Goal: Task Accomplishment & Management: Complete application form

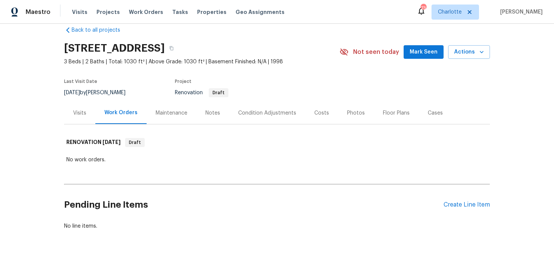
scroll to position [23, 0]
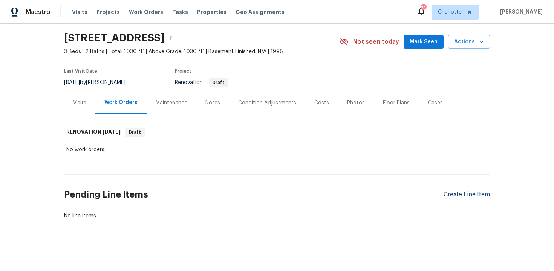
click at [461, 194] on div "Create Line Item" at bounding box center [466, 194] width 46 height 7
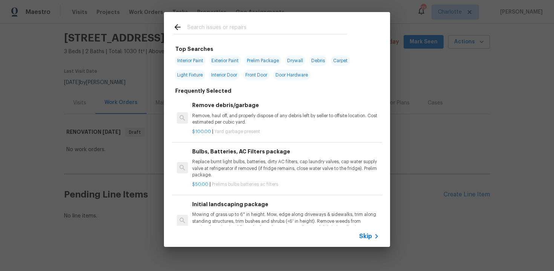
click at [367, 237] on span "Skip" at bounding box center [365, 236] width 13 height 8
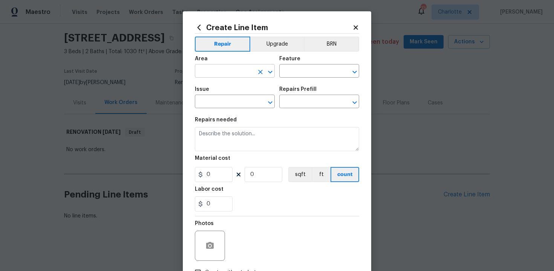
click at [240, 71] on input "text" at bounding box center [224, 72] width 59 height 12
click at [240, 101] on li "Interior Overall" at bounding box center [235, 101] width 80 height 12
type input "Interior Overall"
click at [302, 69] on input "text" at bounding box center [308, 72] width 59 height 12
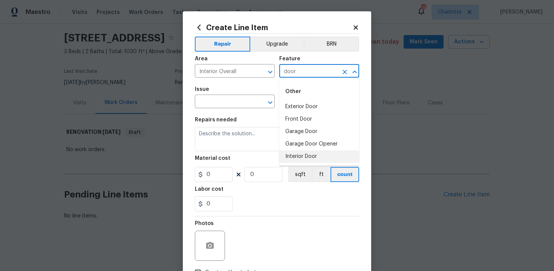
click at [300, 153] on li "Interior Door" at bounding box center [319, 156] width 80 height 12
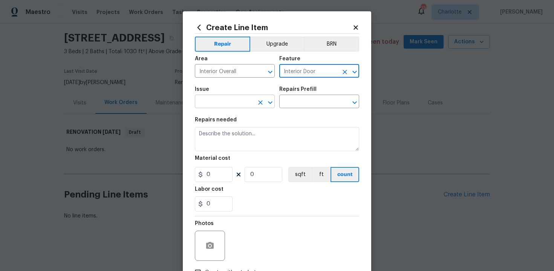
type input "Interior Door"
click at [232, 101] on input "text" at bounding box center [224, 102] width 59 height 12
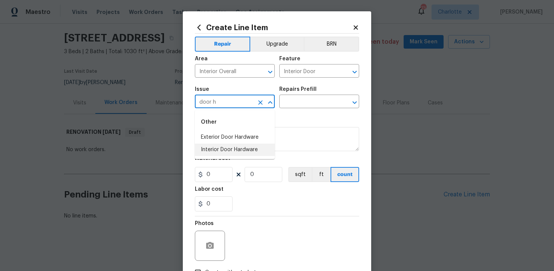
click at [237, 151] on li "Interior Door Hardware" at bounding box center [235, 150] width 80 height 12
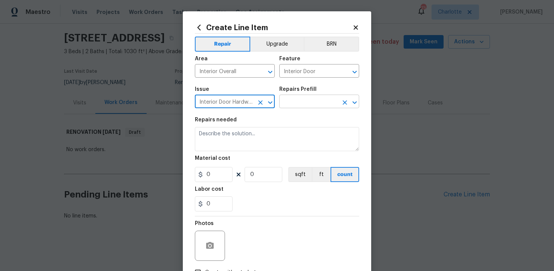
type input "Interior Door Hardware"
click at [303, 101] on input "text" at bounding box center [308, 102] width 59 height 12
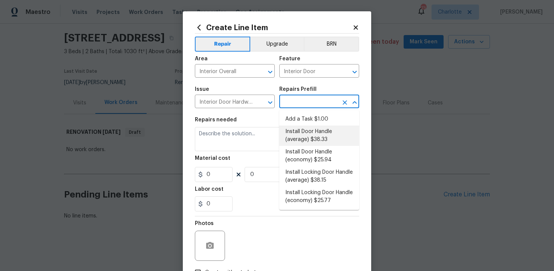
click at [307, 134] on li "Install Door Handle (average) $38.33" at bounding box center [319, 135] width 80 height 20
type input "Install Door Handle (average) $38.33"
type textarea "Remove the existing interior door handle (if present). Install a new (average) …"
type input "38.33"
type input "1"
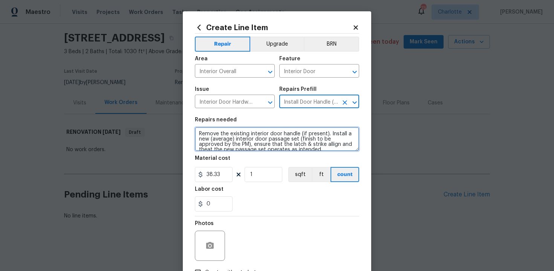
click at [197, 132] on textarea "Remove the existing interior door handle (if present). Install a new (average) …" at bounding box center [277, 139] width 164 height 24
type textarea "#sala - Remove the existing interior door handle (if present). Install a new (a…"
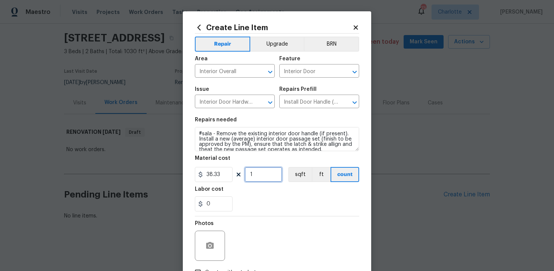
click at [259, 174] on input "1" at bounding box center [264, 174] width 38 height 15
type input "15"
click at [286, 212] on section "Repairs needed #sala - Remove the existing interior door handle (if present). I…" at bounding box center [277, 164] width 164 height 103
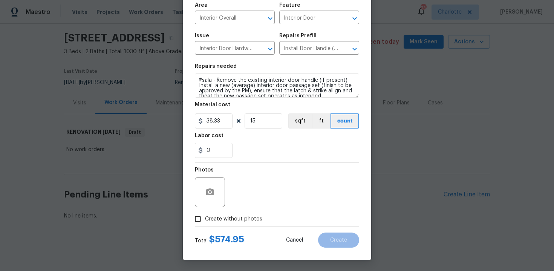
click at [229, 220] on span "Create without photos" at bounding box center [233, 219] width 57 height 8
click at [205, 220] on input "Create without photos" at bounding box center [198, 219] width 14 height 14
checkbox input "true"
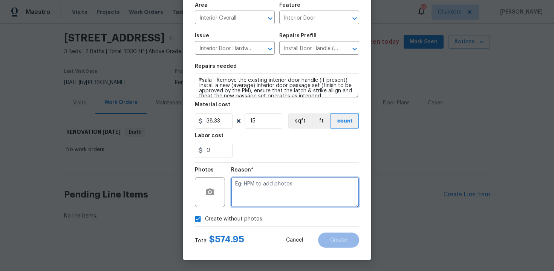
click at [269, 188] on textarea at bounding box center [295, 192] width 128 height 30
type textarea "n/a"
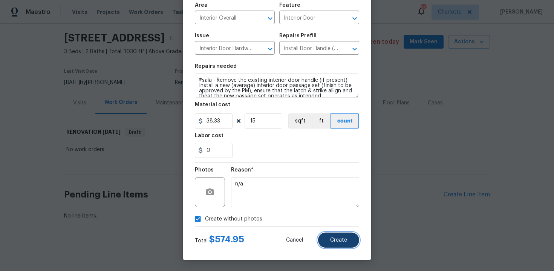
click at [345, 237] on span "Create" at bounding box center [338, 240] width 17 height 6
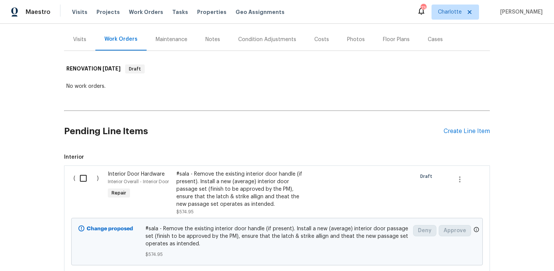
scroll to position [90, 0]
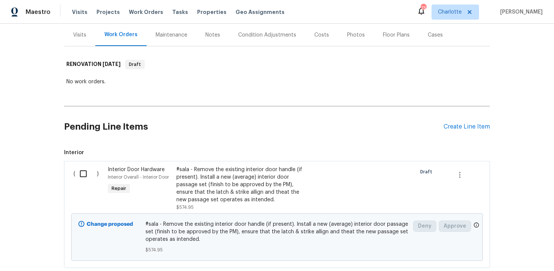
click at [270, 182] on div "#sala - Remove the existing interior door handle (if present). Install a new (a…" at bounding box center [242, 185] width 133 height 38
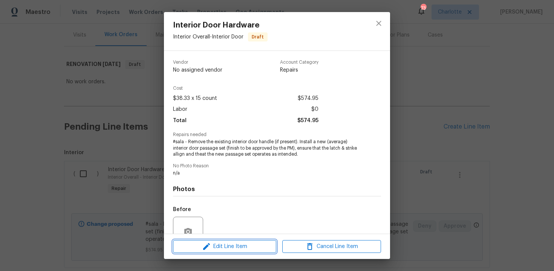
click at [236, 246] on span "Edit Line Item" at bounding box center [224, 246] width 99 height 9
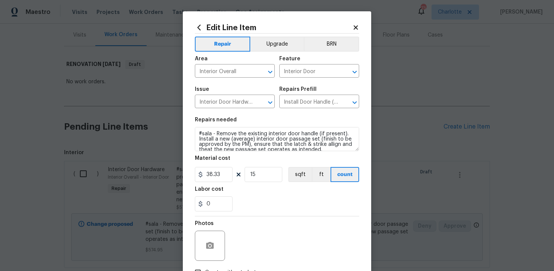
scroll to position [5, 0]
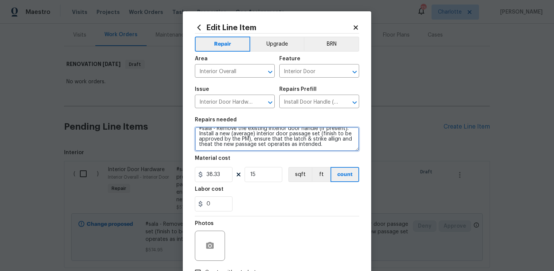
click at [330, 148] on textarea "#sala - Remove the existing interior door handle (if present). Install a new (a…" at bounding box center [277, 139] width 164 height 24
paste textarea "Nickel"
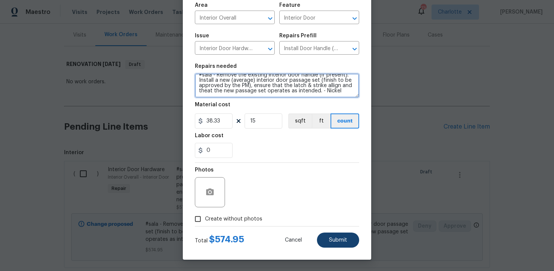
type textarea "#sala - Remove the existing interior door handle (if present). Install a new (a…"
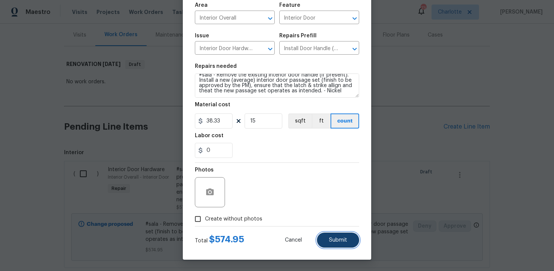
click at [334, 240] on span "Submit" at bounding box center [338, 240] width 18 height 6
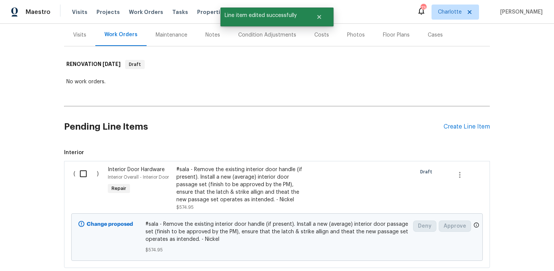
scroll to position [0, 0]
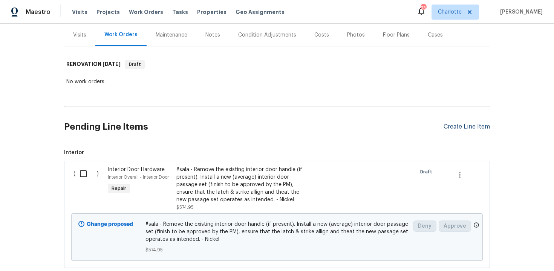
click at [457, 129] on div "Create Line Item" at bounding box center [466, 126] width 46 height 7
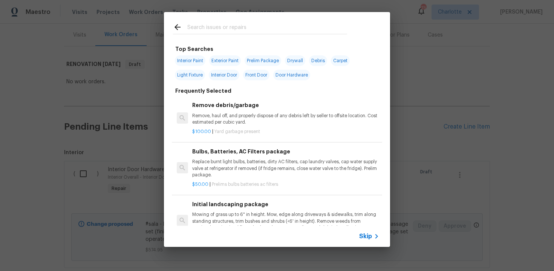
click at [367, 236] on span "Skip" at bounding box center [365, 236] width 13 height 8
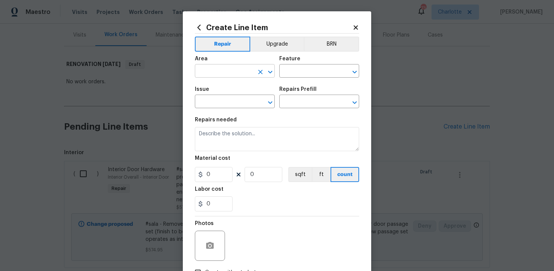
click at [225, 73] on input "text" at bounding box center [224, 72] width 59 height 12
click at [228, 103] on li "Interior Overall" at bounding box center [235, 101] width 80 height 12
type input "Interior Overall"
click at [301, 70] on input "text" at bounding box center [308, 72] width 59 height 12
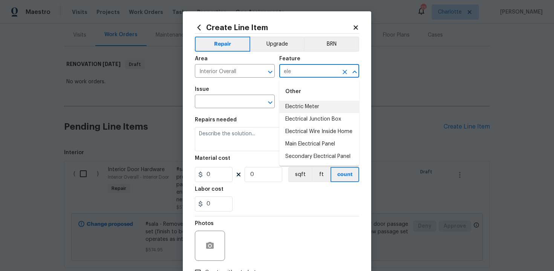
click at [308, 105] on li "Electric Meter" at bounding box center [319, 107] width 80 height 12
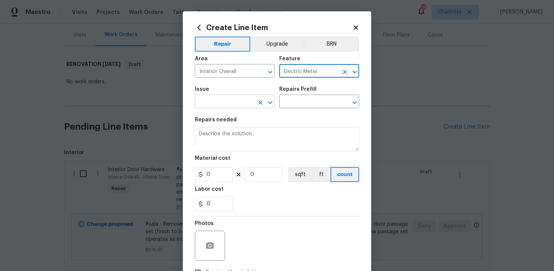
type input "Electric Meter"
click at [226, 104] on input "text" at bounding box center [224, 102] width 59 height 12
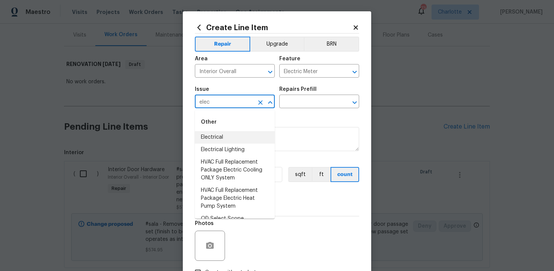
click at [226, 136] on li "Electrical" at bounding box center [235, 137] width 80 height 12
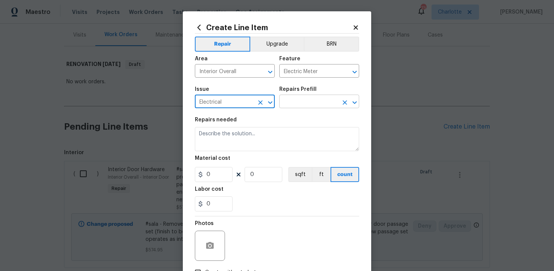
type input "Electrical"
click at [295, 104] on input "text" at bounding box center [308, 102] width 59 height 12
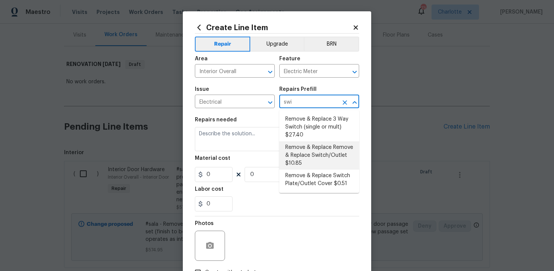
click at [308, 158] on li "Remove & Replace Remove & Replace Switch/Outlet $10.85" at bounding box center [319, 155] width 80 height 28
type input "Remove & Replace Remove & Replace Switch/Outlet $10.85"
type textarea "Remove and replace switch(es) and/or outlet(s) with new (covers to match the re…"
type input "10.85"
type input "1"
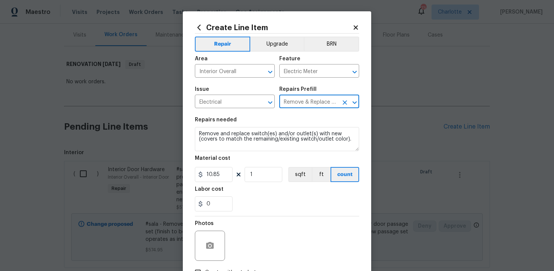
type input "Remove & Replace Remove & Replace Switch/Outlet $10.85"
click at [194, 133] on div "Create Line Item Repair Upgrade BRN Area Interior Overall ​ Feature Electric Me…" at bounding box center [277, 162] width 188 height 302
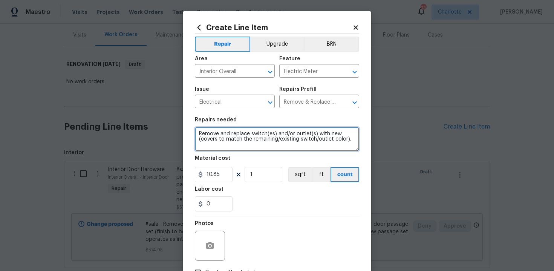
click at [196, 133] on textarea "Remove and replace switch(es) and/or outlet(s) with new (covers to match the re…" at bounding box center [277, 139] width 164 height 24
click at [231, 145] on textarea "#sala - Remove and replace switch(es) and/or outlet(s) with new (covers to matc…" at bounding box center [277, 139] width 164 height 24
type textarea "#sala - Remove and replace switch(es) and/or outlet(s) with new (covers to matc…"
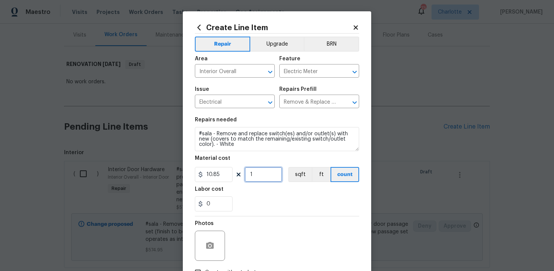
click at [261, 174] on input "1" at bounding box center [264, 174] width 38 height 15
type input "100"
click at [274, 198] on div "0" at bounding box center [277, 203] width 164 height 15
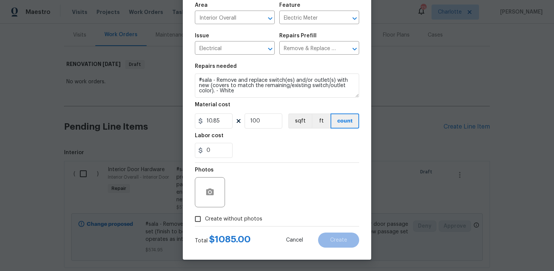
click at [225, 216] on span "Create without photos" at bounding box center [233, 219] width 57 height 8
click at [205, 216] on input "Create without photos" at bounding box center [198, 219] width 14 height 14
checkbox input "true"
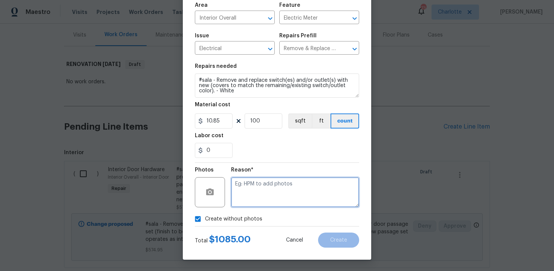
click at [253, 200] on textarea at bounding box center [295, 192] width 128 height 30
type textarea "n/a"
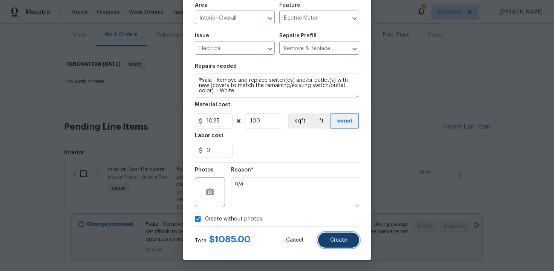
click at [340, 237] on span "Create" at bounding box center [338, 240] width 17 height 6
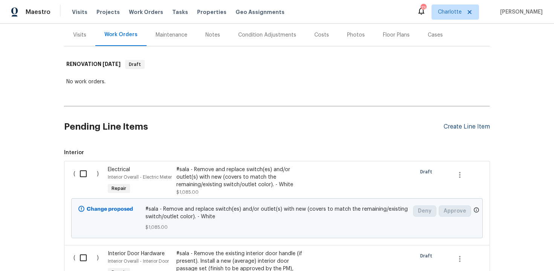
click at [456, 125] on div "Create Line Item" at bounding box center [466, 126] width 46 height 7
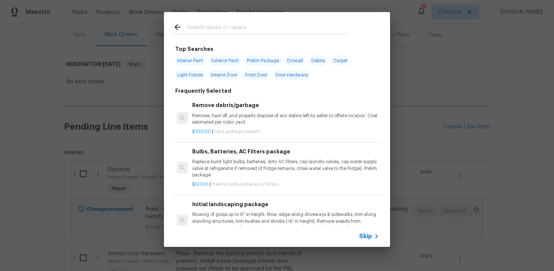
click at [369, 232] on span "Skip" at bounding box center [365, 236] width 13 height 8
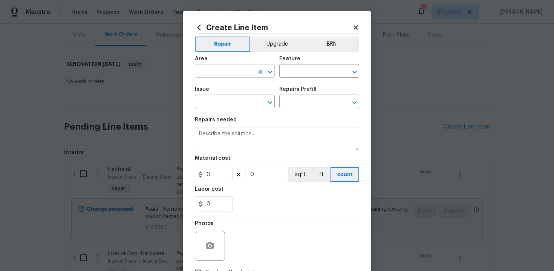
click at [240, 73] on input "text" at bounding box center [224, 72] width 59 height 12
click at [226, 90] on li "Kitchen" at bounding box center [235, 89] width 80 height 12
type input "Kitchen"
click at [297, 72] on input "text" at bounding box center [308, 72] width 59 height 12
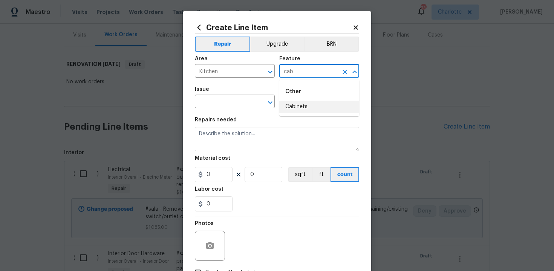
click at [306, 107] on li "Cabinets" at bounding box center [319, 107] width 80 height 12
type input "Cabinets"
click at [220, 101] on input "text" at bounding box center [224, 102] width 59 height 12
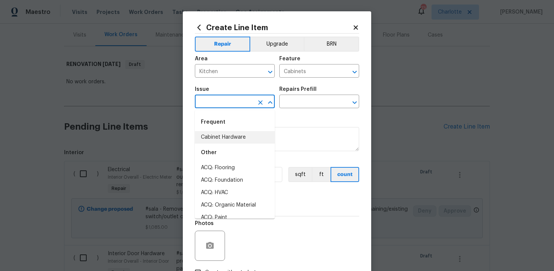
click at [225, 138] on li "Cabinet Hardware" at bounding box center [235, 137] width 80 height 12
type input "Cabinet Hardware"
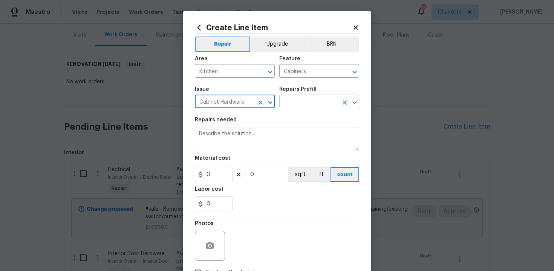
click at [304, 105] on input "text" at bounding box center [308, 102] width 59 height 12
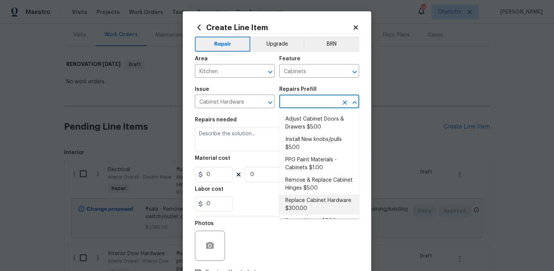
click at [318, 202] on li "Replace Cabinet Hardware $300.00" at bounding box center [319, 204] width 80 height 20
type input "Replace Cabinet Hardware $300.00"
type textarea "Replace cabinet hardware with new hinges and pulls. HPM to provide specs"
type input "300"
type input "1"
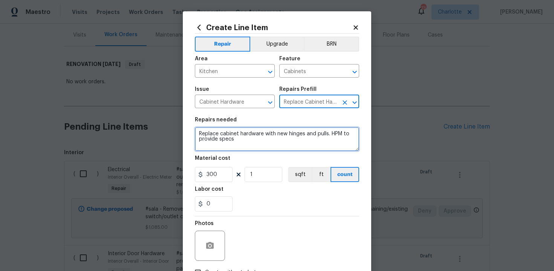
click at [196, 134] on textarea "Replace cabinet hardware with new hinges and pulls. HPM to provide specs" at bounding box center [277, 139] width 164 height 24
click at [289, 142] on textarea "#sala - Replace cabinet hardware with new hinges and pulls. HPM to provide specs" at bounding box center [277, 139] width 164 height 24
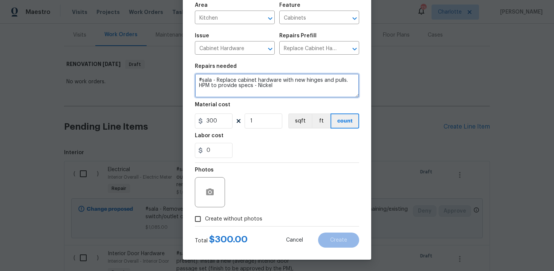
type textarea "#sala - Replace cabinet hardware with new hinges and pulls. HPM to provide spec…"
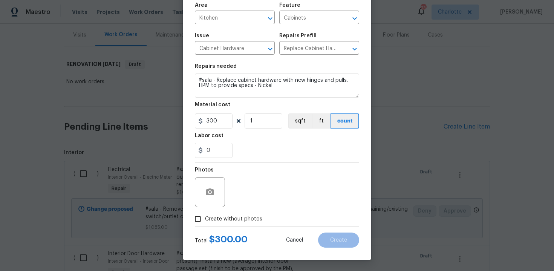
click at [234, 218] on span "Create without photos" at bounding box center [233, 219] width 57 height 8
click at [205, 218] on input "Create without photos" at bounding box center [198, 219] width 14 height 14
checkbox input "true"
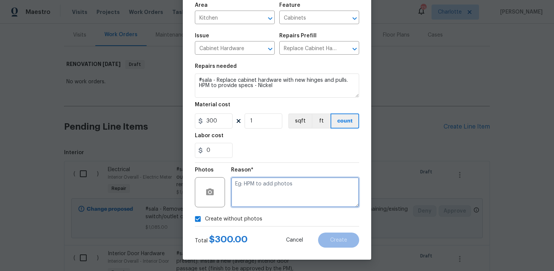
click at [266, 191] on textarea at bounding box center [295, 192] width 128 height 30
type textarea "n/a"
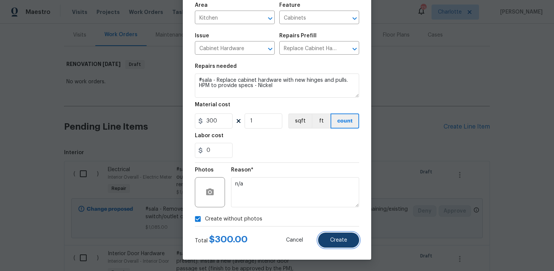
click at [350, 242] on button "Create" at bounding box center [338, 239] width 41 height 15
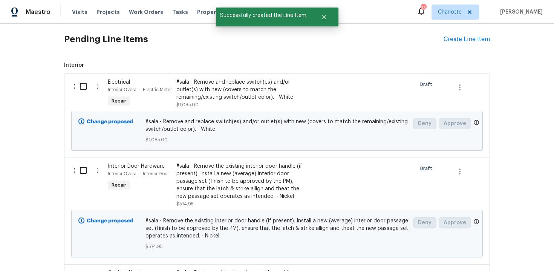
scroll to position [177, 0]
click at [474, 40] on div "Create Line Item" at bounding box center [466, 39] width 46 height 7
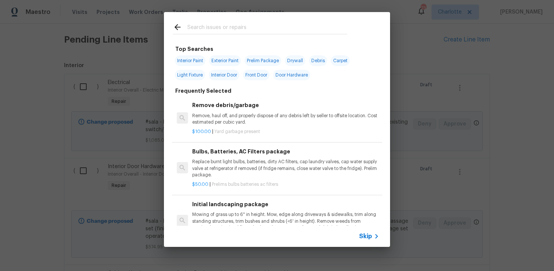
click at [368, 236] on span "Skip" at bounding box center [365, 236] width 13 height 8
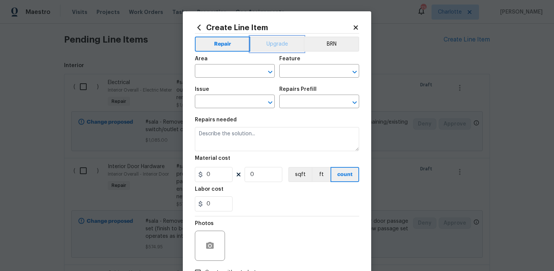
click at [274, 48] on button "Upgrade" at bounding box center [277, 44] width 54 height 15
click at [240, 68] on input "text" at bounding box center [224, 72] width 59 height 12
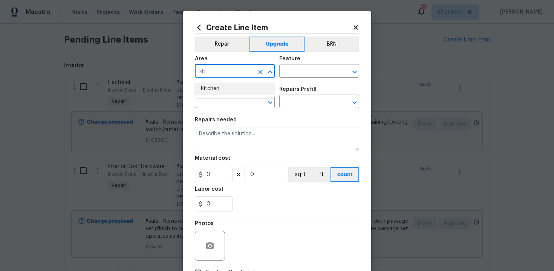
click at [229, 85] on li "Kitchen" at bounding box center [235, 89] width 80 height 12
type input "Kitchen"
click at [293, 72] on input "text" at bounding box center [308, 72] width 59 height 12
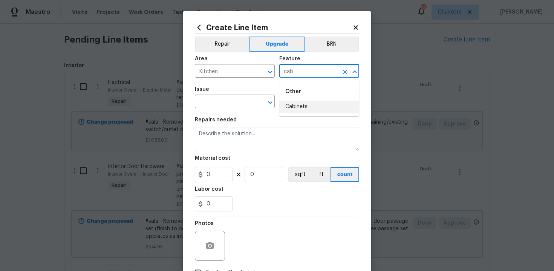
click at [298, 106] on li "Cabinets" at bounding box center [319, 107] width 80 height 12
type input "Cabinets"
click at [216, 99] on input "text" at bounding box center [224, 102] width 59 height 12
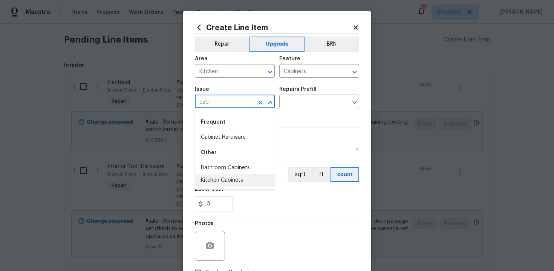
click at [232, 182] on li "Kitchen Cabinets" at bounding box center [235, 180] width 80 height 12
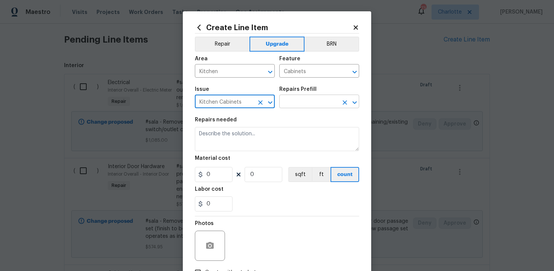
type input "Kitchen Cabinets"
click at [303, 104] on input "text" at bounding box center [308, 102] width 59 height 12
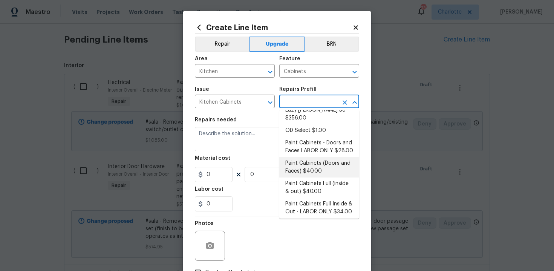
scroll to position [108, 0]
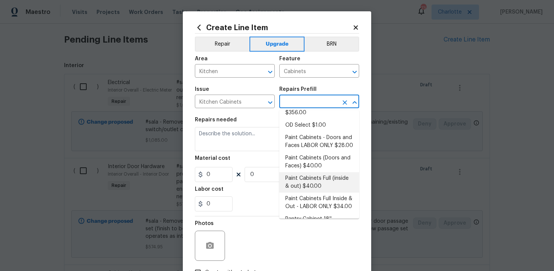
click at [308, 172] on li "Paint Cabinets Full (inside & out) $40.00" at bounding box center [319, 182] width 80 height 20
type input "Paint Cabinets Full (inside & out) $40.00"
type textarea "Prep, sand, mask and apply 2 coats of paint to the kitchen cabinet doors, inter…"
type input "40"
type input "1"
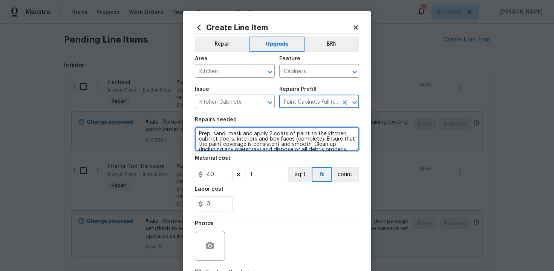
click at [197, 133] on textarea "Prep, sand, mask and apply 2 coats of paint to the kitchen cabinet doors, inter…" at bounding box center [277, 139] width 164 height 24
type textarea "#sala - Prep, sand, mask and apply 2 coats of paint to the kitchen cabinet door…"
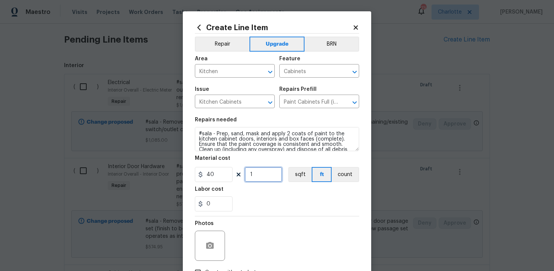
click at [266, 177] on input "1" at bounding box center [264, 174] width 38 height 15
type input "60"
click at [272, 200] on div "0" at bounding box center [277, 203] width 164 height 15
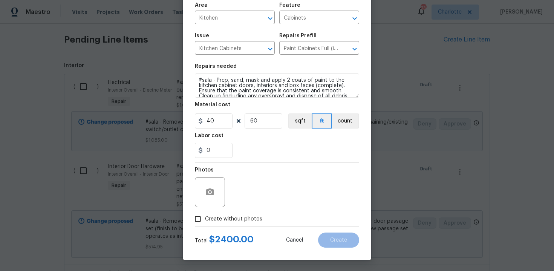
click at [229, 220] on span "Create without photos" at bounding box center [233, 219] width 57 height 8
click at [205, 220] on input "Create without photos" at bounding box center [198, 219] width 14 height 14
checkbox input "true"
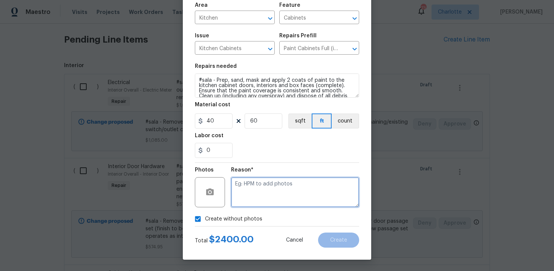
click at [269, 189] on textarea at bounding box center [295, 192] width 128 height 30
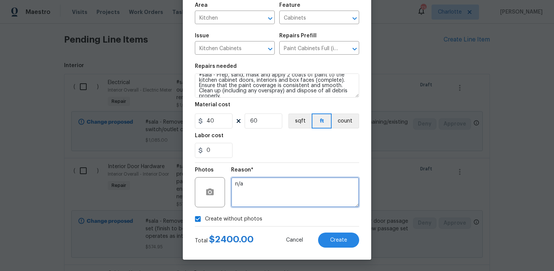
type textarea "n/a"
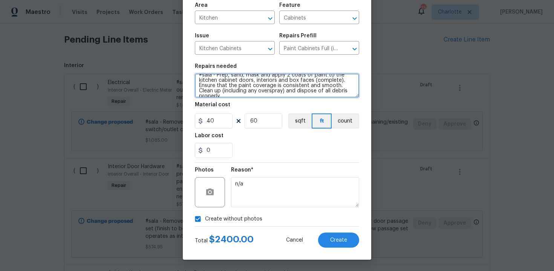
click at [349, 92] on textarea "#sala - Prep, sand, mask and apply 2 coats of paint to the kitchen cabinet door…" at bounding box center [277, 85] width 164 height 24
type textarea "#sala - Prep, sand, mask and apply 2 coats of paint to the kitchen cabinet door…"
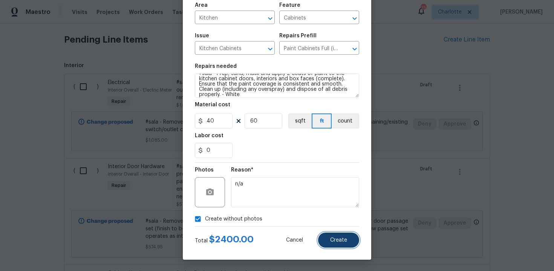
click at [336, 237] on button "Create" at bounding box center [338, 239] width 41 height 15
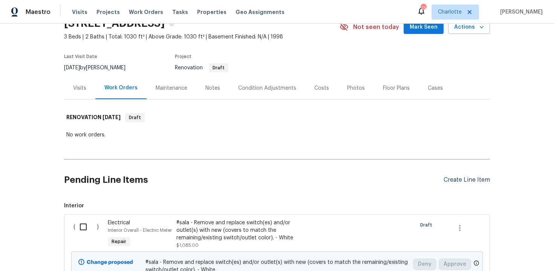
scroll to position [0, 0]
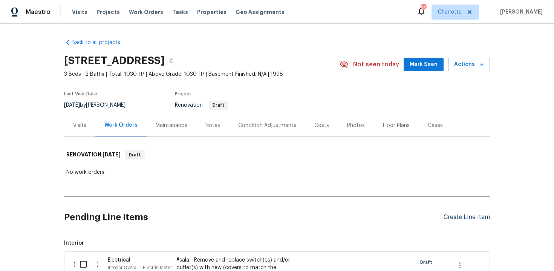
click at [479, 216] on div "Create Line Item" at bounding box center [466, 217] width 46 height 7
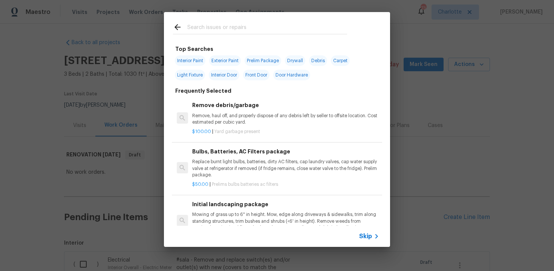
click at [365, 234] on span "Skip" at bounding box center [365, 236] width 13 height 8
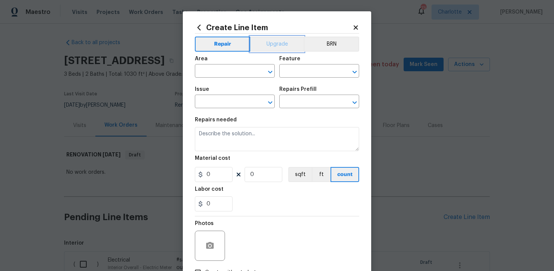
click at [266, 49] on button "Upgrade" at bounding box center [277, 44] width 54 height 15
click at [240, 70] on input "text" at bounding box center [224, 72] width 59 height 12
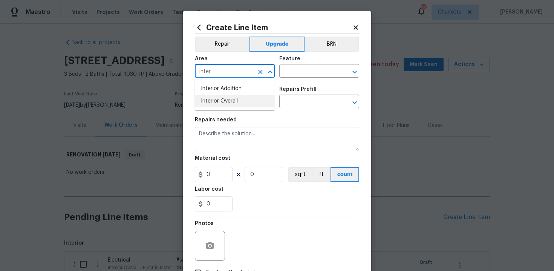
click at [240, 101] on li "Interior Overall" at bounding box center [235, 101] width 80 height 12
type input "Interior Overall"
click at [302, 71] on input "text" at bounding box center [308, 72] width 59 height 12
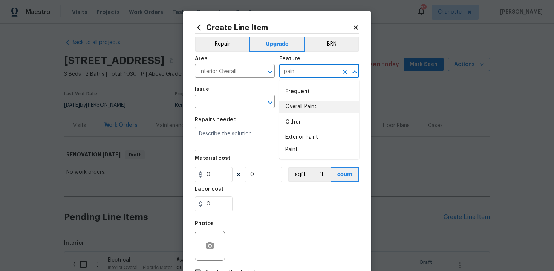
click at [309, 104] on li "Overall Paint" at bounding box center [319, 107] width 80 height 12
type input "Overall Paint"
click at [229, 102] on input "text" at bounding box center [224, 102] width 59 height 12
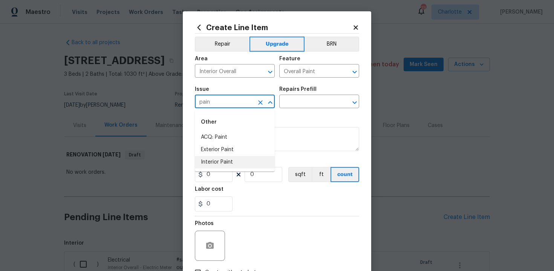
click at [228, 161] on li "Interior Paint" at bounding box center [235, 162] width 80 height 12
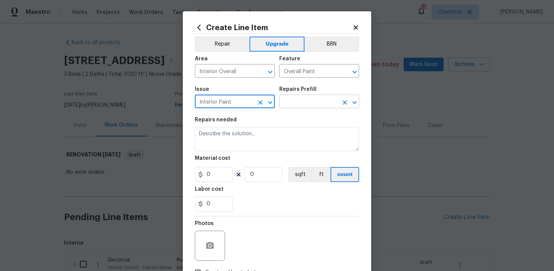
type input "Interior Paint"
click at [294, 104] on input "text" at bounding box center [308, 102] width 59 height 12
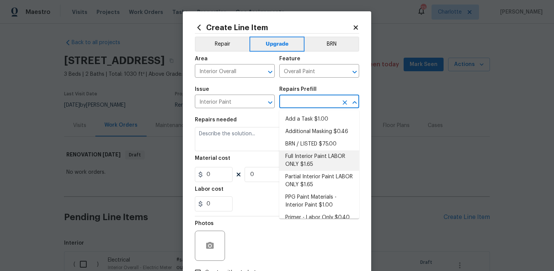
click at [311, 167] on li "Full Interior Paint LABOR ONLY $1.65" at bounding box center [319, 160] width 80 height 20
type input "Full Interior Paint LABOR ONLY $1.65"
type textarea "Full Interior paint - (walls, ceilings, trim, and doors) - PAINT PROVIDED BY OP…"
type input "1.65"
type input "1"
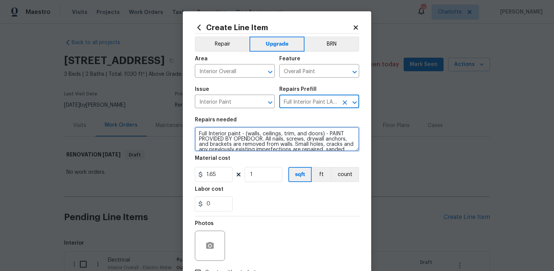
click at [196, 133] on textarea "Full Interior paint - (walls, ceilings, trim, and doors) - PAINT PROVIDED BY OP…" at bounding box center [277, 139] width 164 height 24
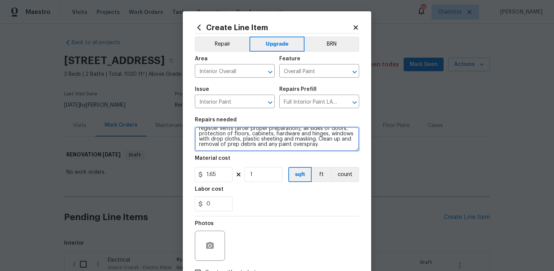
click at [327, 146] on textarea "#sala - Full Interior paint - (walls, ceilings, trim, and doors) - PAINT PROVID…" at bounding box center [277, 139] width 164 height 24
paste textarea "Includes doors"
type textarea "#sala - Full Interior paint - (walls, ceilings, trim, and doors) - PAINT PROVID…"
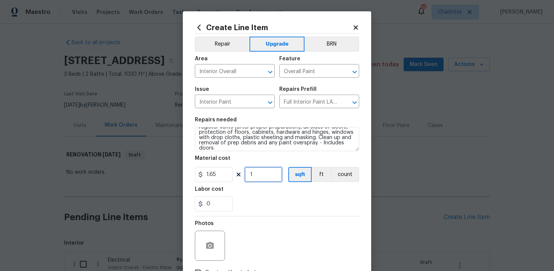
click at [268, 176] on input "1" at bounding box center [264, 174] width 38 height 15
type input "1030"
click at [269, 188] on div "Labor cost" at bounding box center [277, 192] width 164 height 10
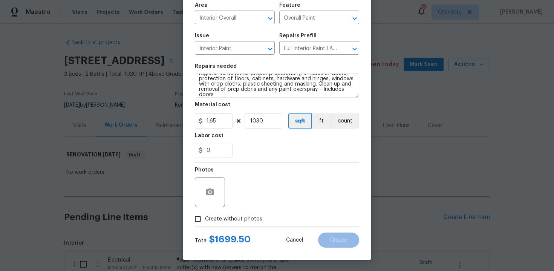
click at [224, 217] on span "Create without photos" at bounding box center [233, 219] width 57 height 8
click at [205, 217] on input "Create without photos" at bounding box center [198, 219] width 14 height 14
checkbox input "true"
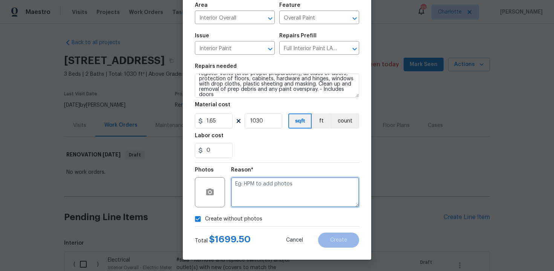
click at [259, 196] on textarea at bounding box center [295, 192] width 128 height 30
type textarea "n/a"
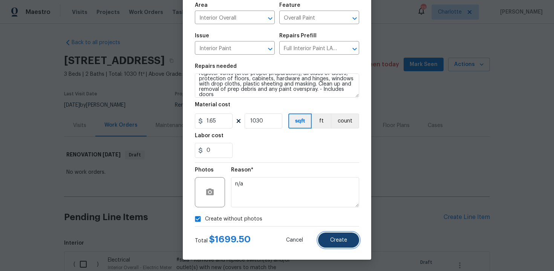
click at [343, 240] on span "Create" at bounding box center [338, 240] width 17 height 6
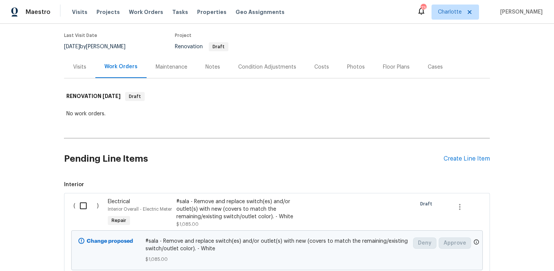
scroll to position [0, 0]
